Goal: Obtain resource: Download file/media

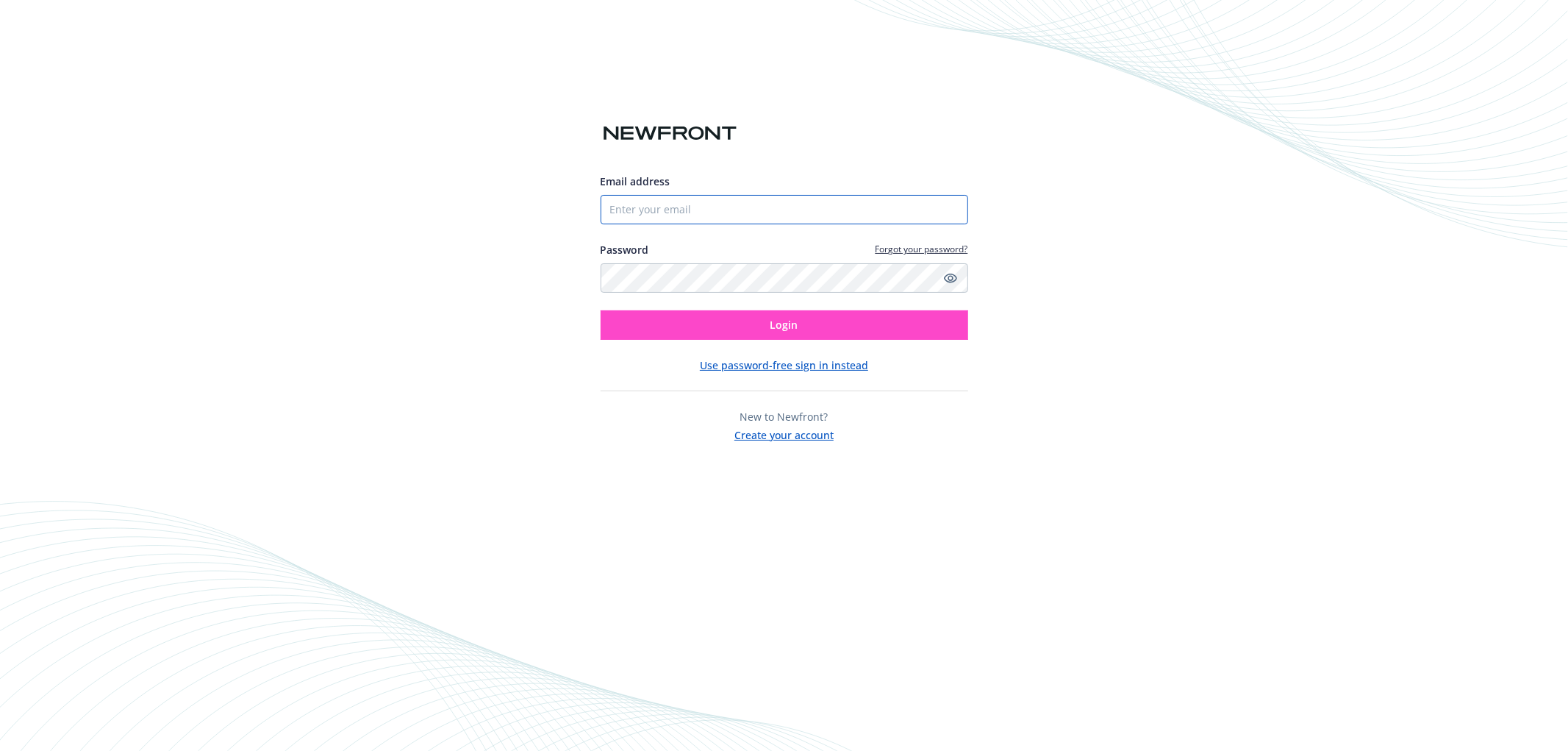
type input "[EMAIL_ADDRESS][DOMAIN_NAME]"
click at [831, 324] on button "Login" at bounding box center [784, 324] width 368 height 29
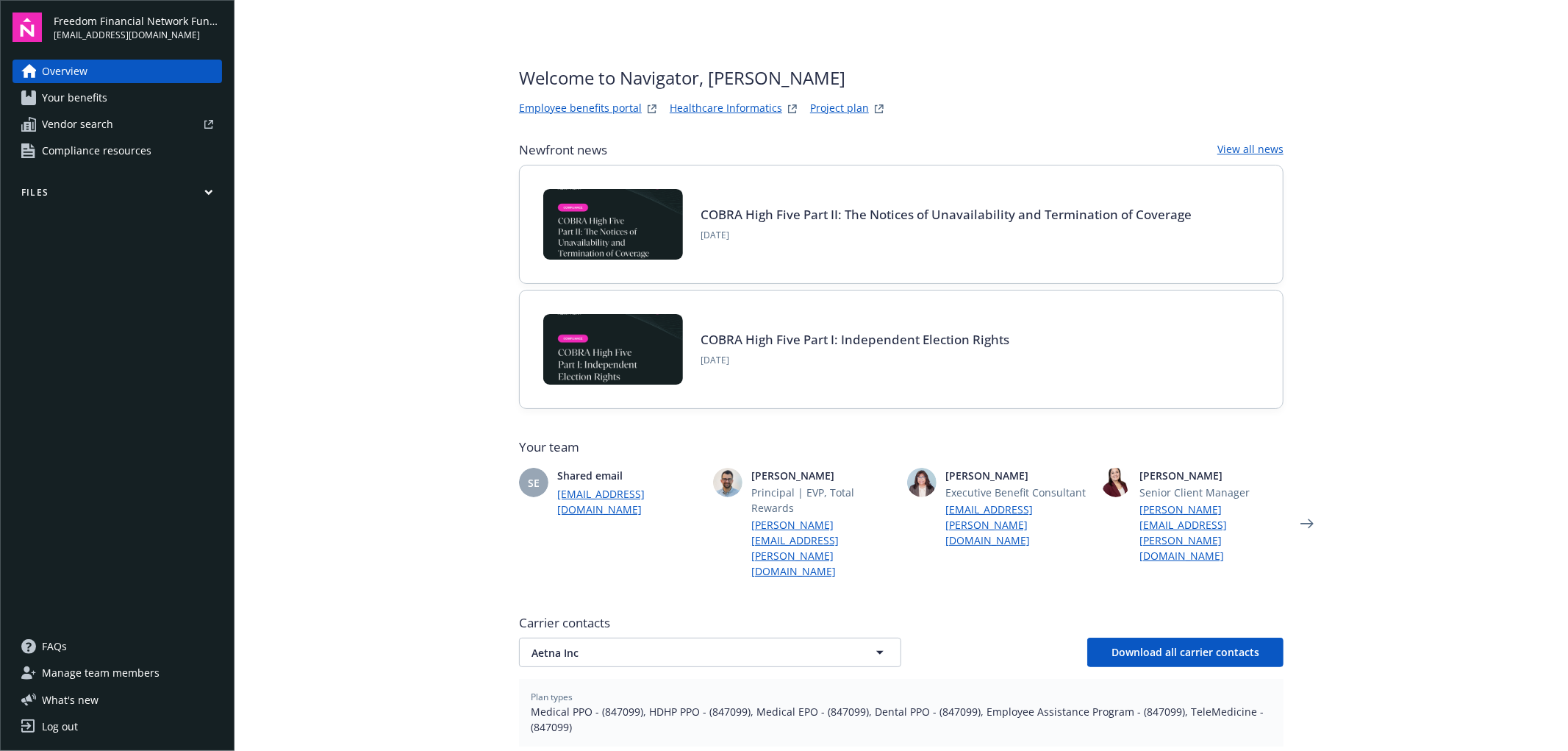
click at [812, 103] on link "Project plan" at bounding box center [839, 109] width 59 height 18
